Goal: Task Accomplishment & Management: Use online tool/utility

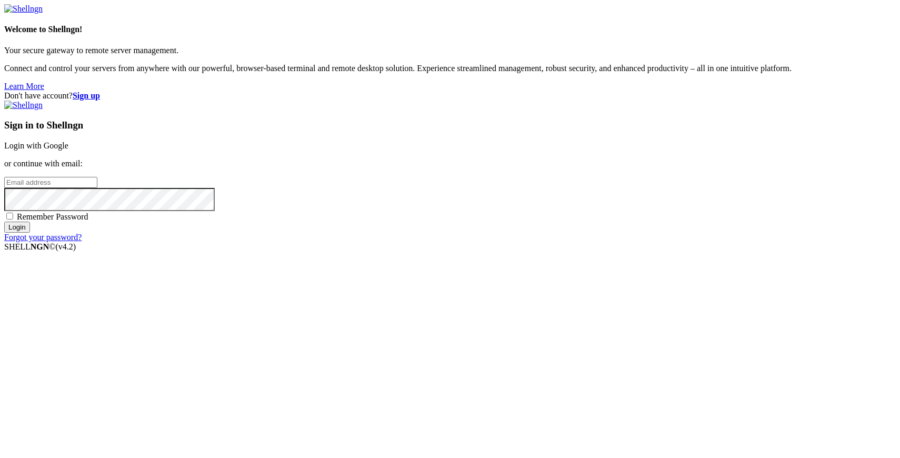
type input "[PERSON_NAME][EMAIL_ADDRESS][DOMAIN_NAME]"
click at [30, 233] on input "Login" at bounding box center [17, 226] width 26 height 11
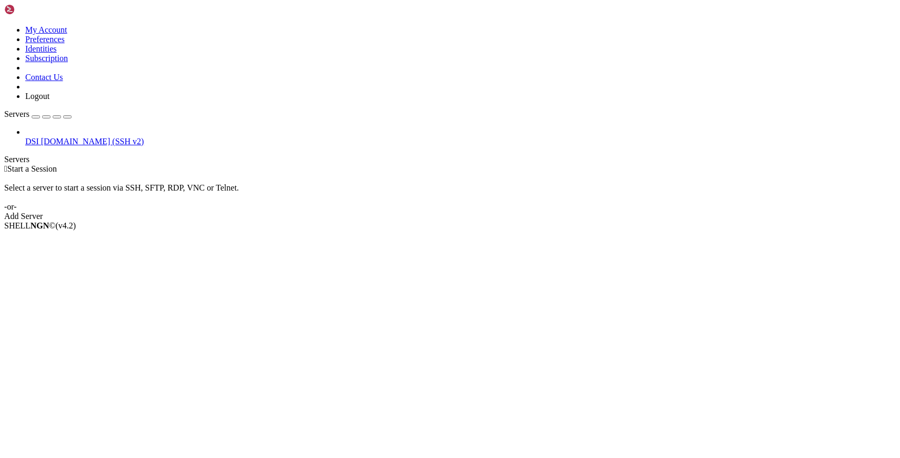
click at [39, 137] on span "DSI" at bounding box center [32, 141] width 14 height 9
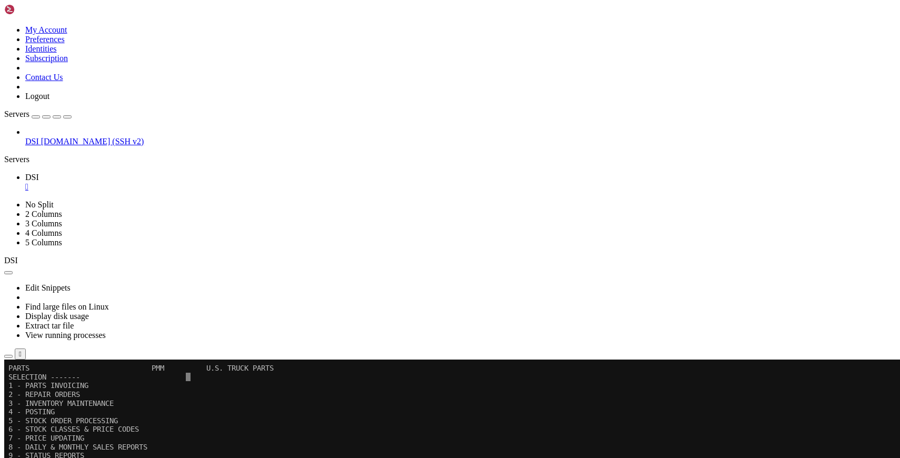
click at [67, 117] on icon "button" at bounding box center [67, 117] width 0 height 0
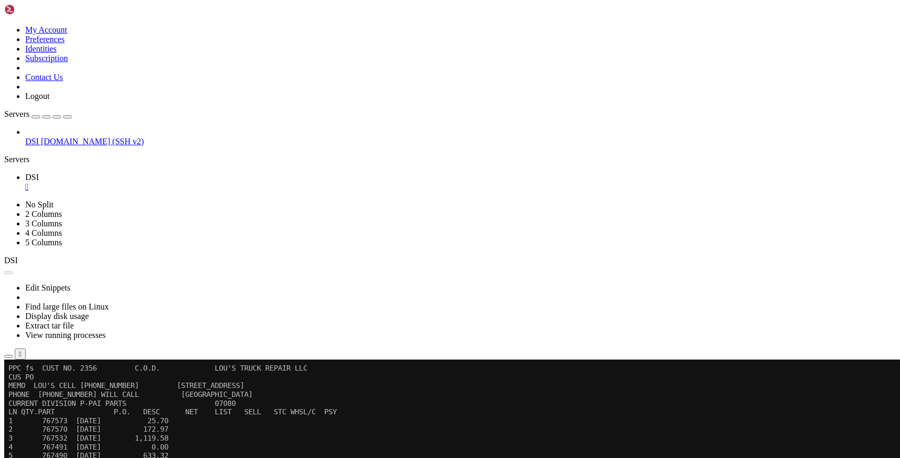
click at [46, 389] on button "Reconnect" at bounding box center [25, 394] width 42 height 11
